Goal: Find contact information: Find contact information

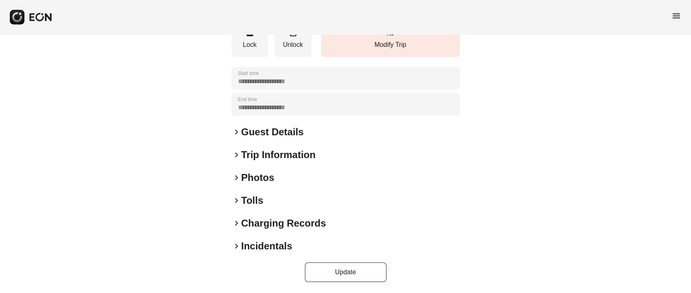
scroll to position [113, 0]
click at [277, 123] on div "**********" at bounding box center [346, 107] width 228 height 349
click at [277, 127] on h2 "Guest Details" at bounding box center [272, 131] width 62 height 13
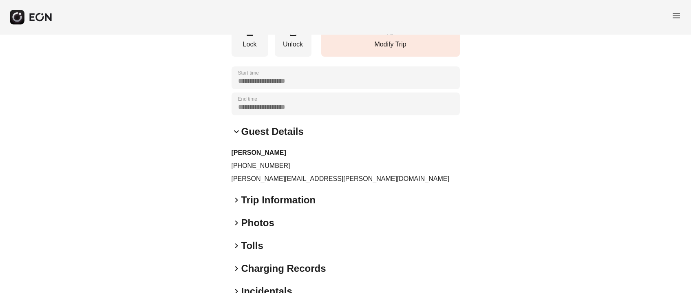
click at [238, 179] on p "[PERSON_NAME][EMAIL_ADDRESS][PERSON_NAME][DOMAIN_NAME]" at bounding box center [346, 179] width 228 height 10
click at [238, 178] on p "[PERSON_NAME][EMAIL_ADDRESS][PERSON_NAME][DOMAIN_NAME]" at bounding box center [346, 179] width 228 height 10
click at [238, 177] on p "[PERSON_NAME][EMAIL_ADDRESS][PERSON_NAME][DOMAIN_NAME]" at bounding box center [346, 179] width 228 height 10
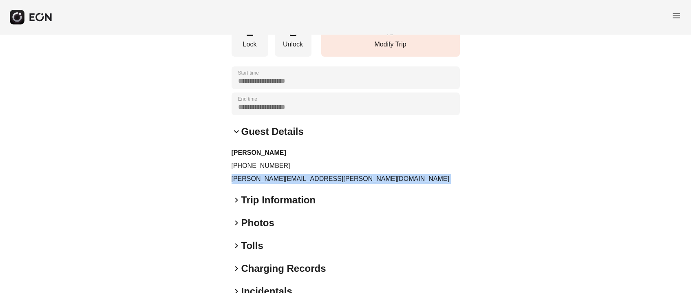
click at [238, 177] on p "[PERSON_NAME][EMAIL_ADDRESS][PERSON_NAME][DOMAIN_NAME]" at bounding box center [346, 179] width 228 height 10
copy div "[PERSON_NAME][EMAIL_ADDRESS][PERSON_NAME][DOMAIN_NAME] keyboard_arrow_right"
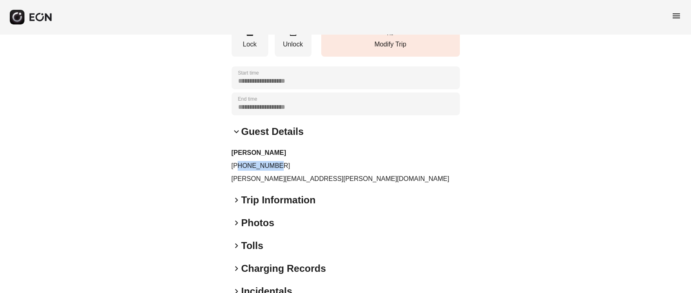
drag, startPoint x: 240, startPoint y: 165, endPoint x: 281, endPoint y: 164, distance: 40.8
click at [281, 164] on p "[PHONE_NUMBER]" at bounding box center [346, 166] width 228 height 10
copy p "8453952685"
